Goal: Information Seeking & Learning: Learn about a topic

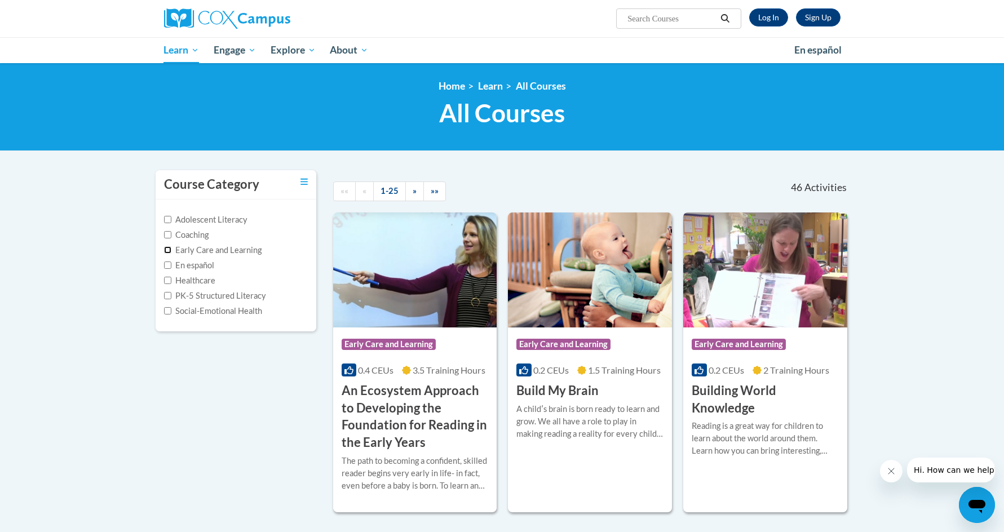
click at [167, 248] on input "Early Care and Learning" at bounding box center [167, 249] width 7 height 7
checkbox input "true"
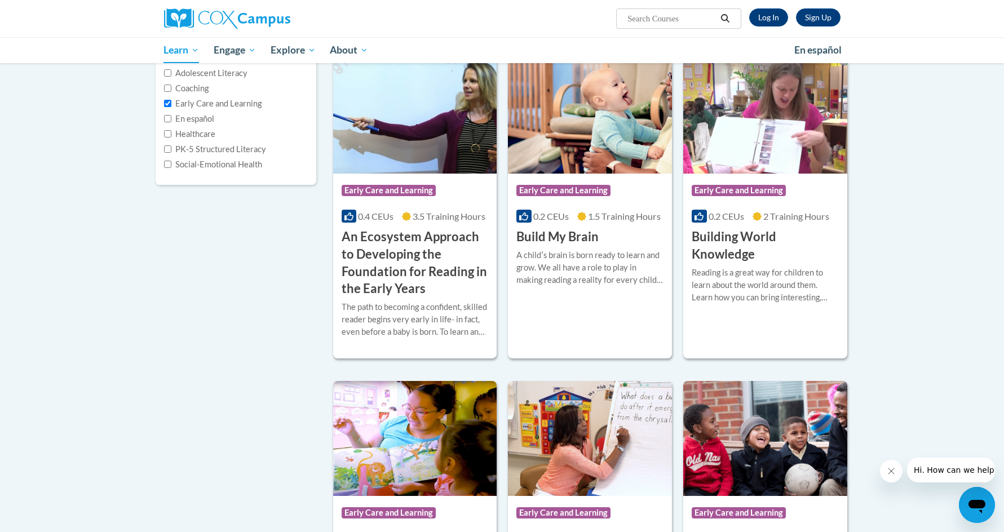
scroll to position [139, 0]
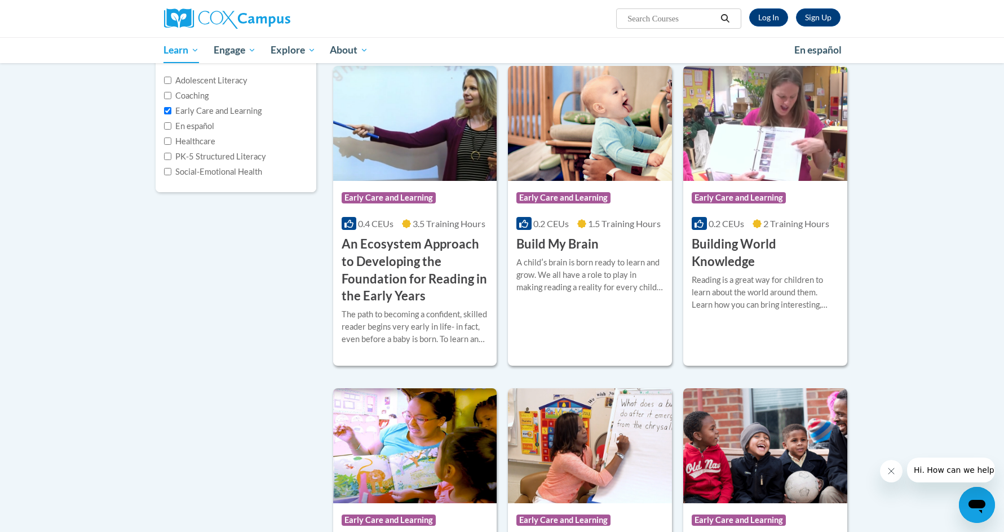
click at [163, 158] on div "Adolescent Literacy Coaching Early Care and Learning En español Healthcare PK-5…" at bounding box center [236, 126] width 161 height 132
click at [166, 156] on input "PK-5 Structured Literacy" at bounding box center [167, 156] width 7 height 7
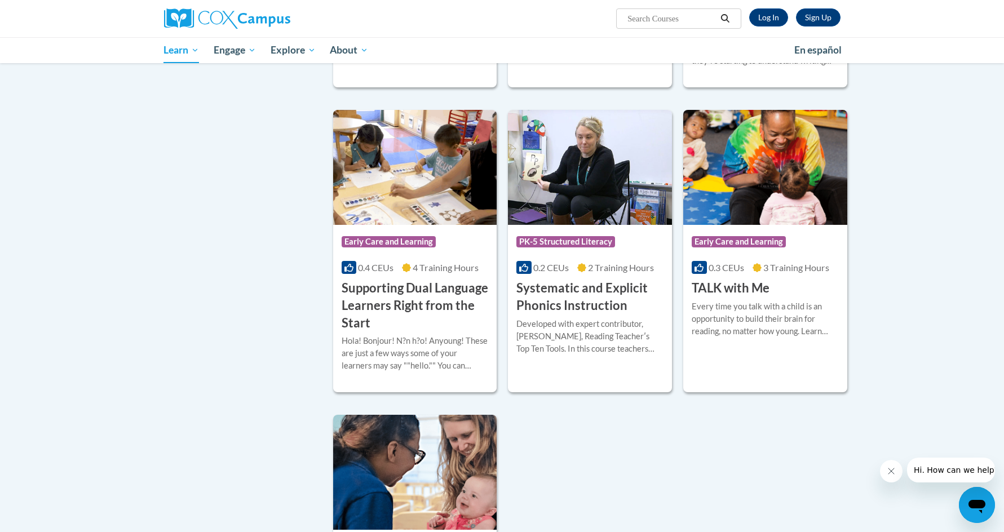
scroll to position [2452, 0]
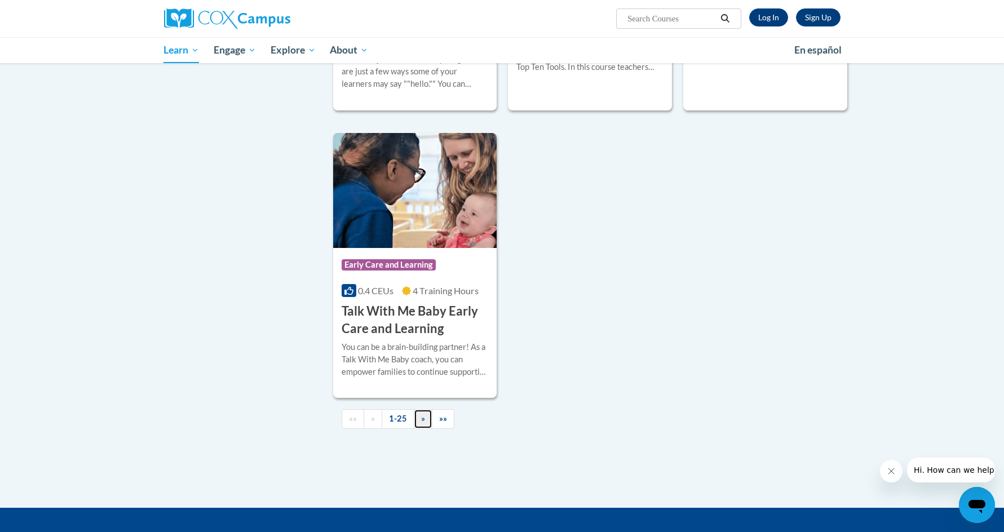
click at [425, 429] on link "»" at bounding box center [423, 419] width 19 height 20
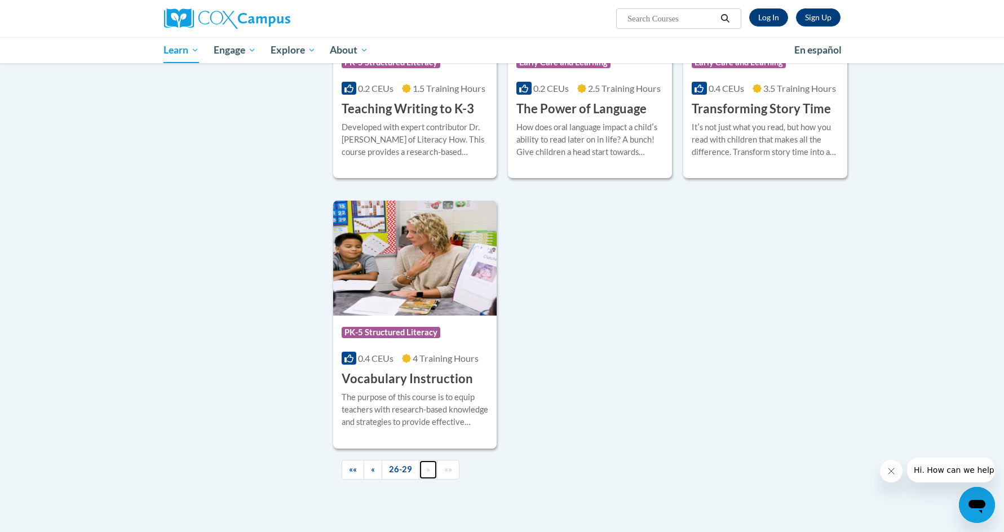
scroll to position [0, 0]
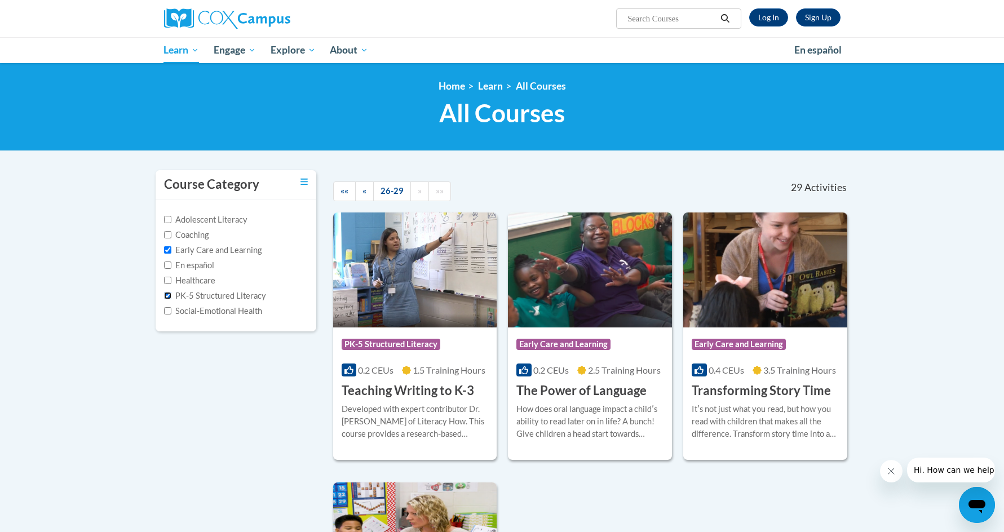
click at [166, 294] on input "PK-5 Structured Literacy" at bounding box center [167, 295] width 7 height 7
checkbox input "false"
